Goal: Check status: Check status

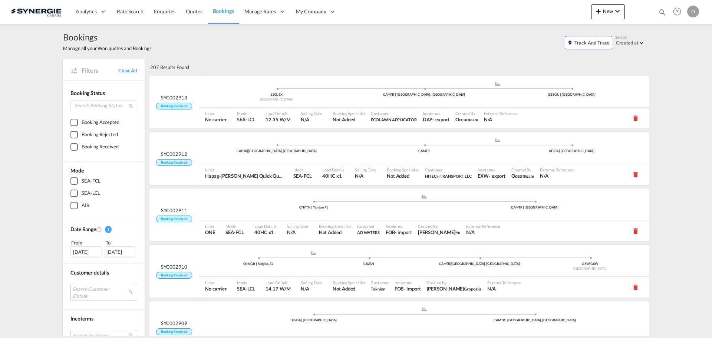
click at [662, 11] on md-icon "icon-magnify" at bounding box center [663, 12] width 8 height 8
click at [554, 13] on select "Bookings Quotes Enquiries" at bounding box center [544, 12] width 35 height 13
select select "Quotes"
click at [527, 6] on select "Bookings Quotes Enquiries" at bounding box center [544, 12] width 35 height 13
click at [571, 14] on input at bounding box center [607, 12] width 92 height 13
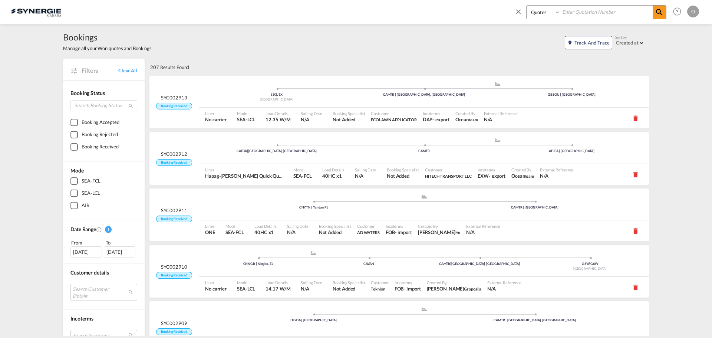
paste input "SYC000013675"
type input "SYC000013675"
click at [658, 13] on md-icon "icon-magnify" at bounding box center [659, 12] width 9 height 9
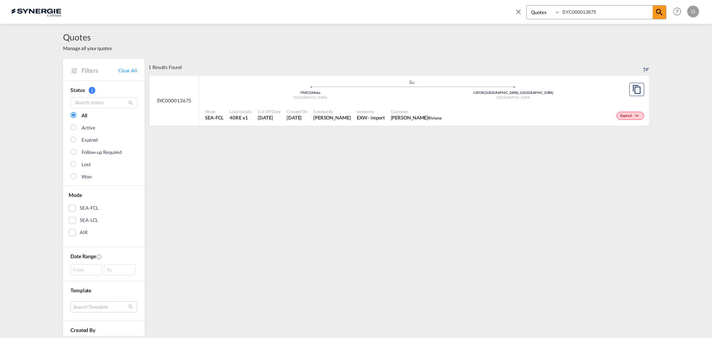
click at [368, 115] on div "- import" at bounding box center [376, 117] width 17 height 7
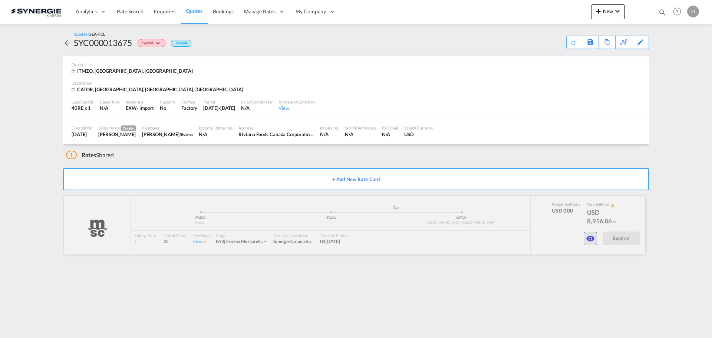
click at [592, 239] on md-icon "icon-eye" at bounding box center [590, 238] width 9 height 9
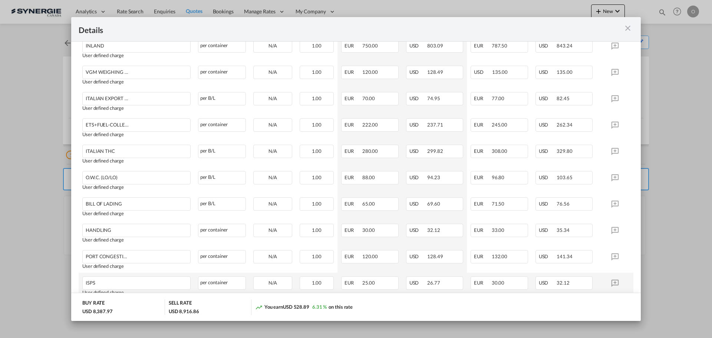
scroll to position [148, 0]
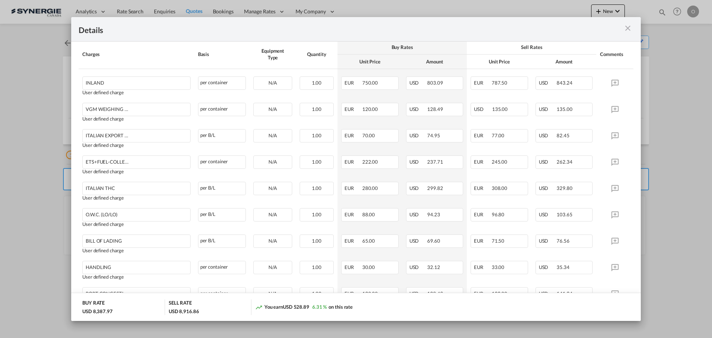
click at [627, 29] on md-icon "icon-close m-3 fg-AAA8AD cursor" at bounding box center [628, 28] width 9 height 9
